Goal: Navigation & Orientation: Find specific page/section

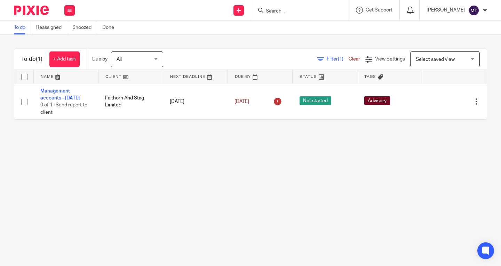
click at [410, 13] on icon at bounding box center [410, 10] width 7 height 7
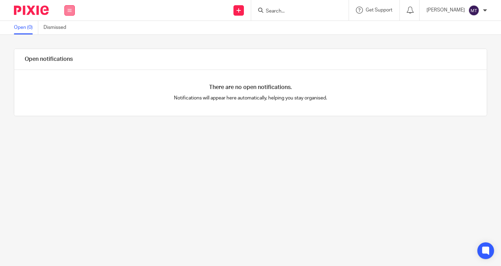
click at [67, 14] on button at bounding box center [69, 10] width 10 height 10
click at [31, 7] on img at bounding box center [31, 10] width 35 height 9
